Goal: Task Accomplishment & Management: Use online tool/utility

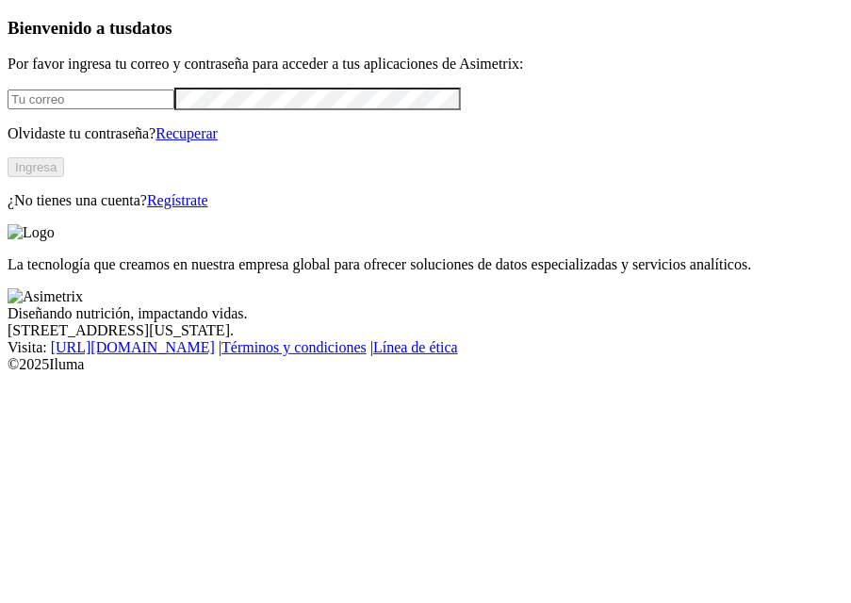
click at [64, 106] on div at bounding box center [426, 99] width 836 height 23
click at [64, 106] on input "email" at bounding box center [91, 99] width 167 height 20
type input "[PERSON_NAME][EMAIL_ADDRESS][PERSON_NAME][DOMAIN_NAME]"
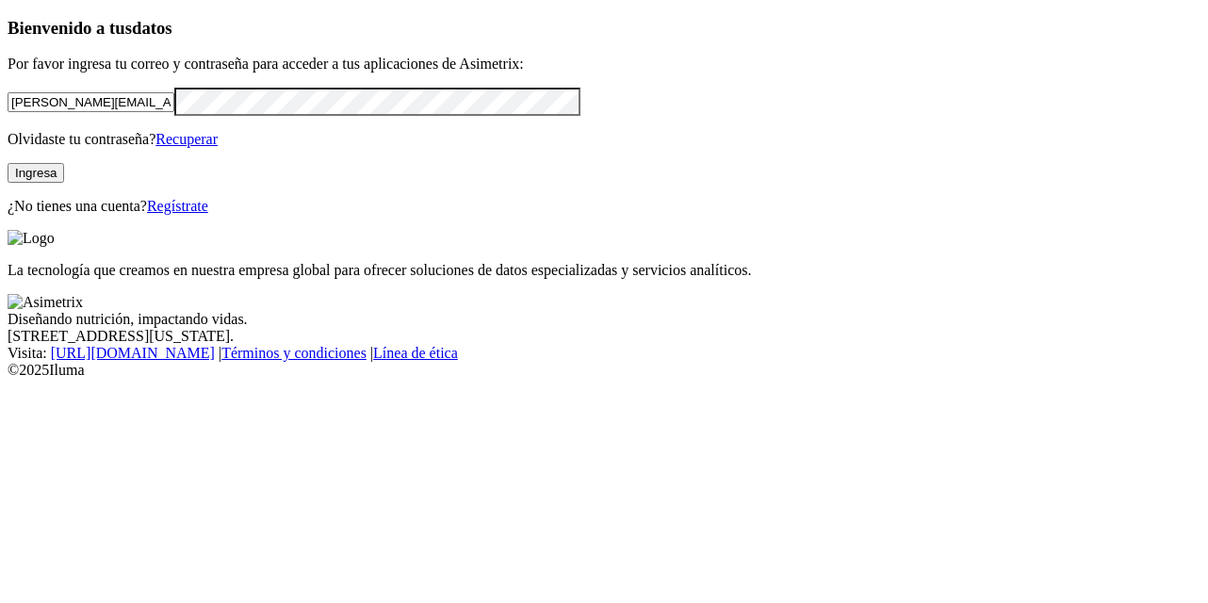
click at [64, 183] on button "Ingresa" at bounding box center [36, 173] width 57 height 20
